Goal: Information Seeking & Learning: Stay updated

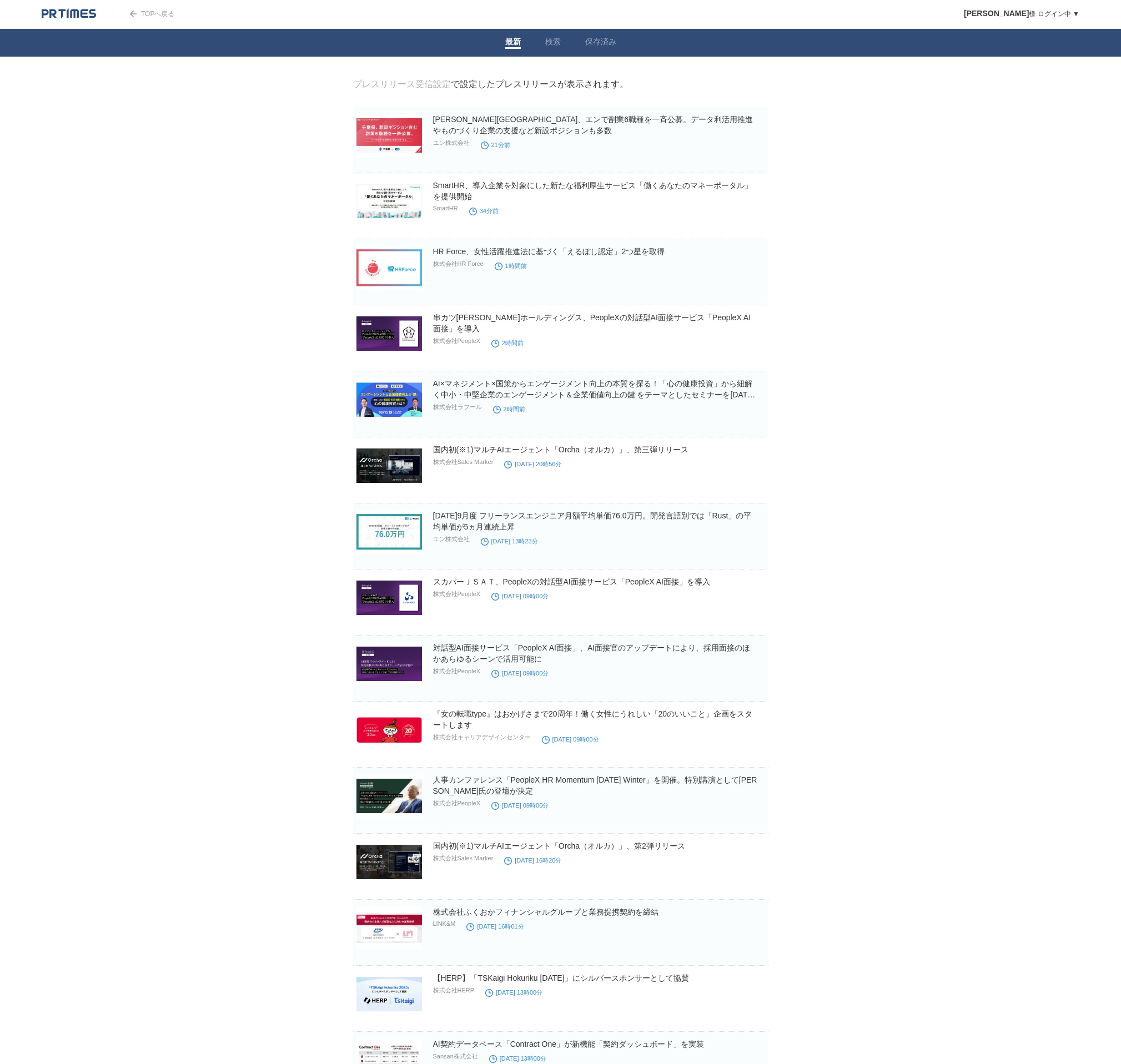
click at [973, 198] on body "TOPへ戻る [PERSON_NAME] ログイン中 ▼ プレスリリース受信設定 フォロー 除外リスト アカウント設定 閲覧履歴 退会手続き PR TIMES…" at bounding box center [560, 741] width 1121 height 1484
click at [727, 188] on link "SmartHR、導入企業を対象にした新たな福利厚生サービス「働くあなたのマネーポータル」を提供開始" at bounding box center [592, 191] width 320 height 20
click at [934, 305] on body "TOPへ戻る [PERSON_NAME] ログイン中 ▼ プレスリリース受信設定 フォロー 除外リスト アカウント設定 閲覧履歴 退会手続き PR TIMES…" at bounding box center [560, 741] width 1121 height 1484
click at [818, 129] on body "TOPへ戻る [PERSON_NAME] ログイン中 ▼ プレスリリース受信設定 フォロー 除外リスト アカウント設定 閲覧履歴 退会手続き PR TIMES…" at bounding box center [560, 741] width 1121 height 1484
click at [730, 121] on link "[PERSON_NAME][GEOGRAPHIC_DATA]、エンで副業6職種を一斉公募。データ利活用推進やものづくり企業の支援など新設ポジションも多数" at bounding box center [593, 125] width 320 height 20
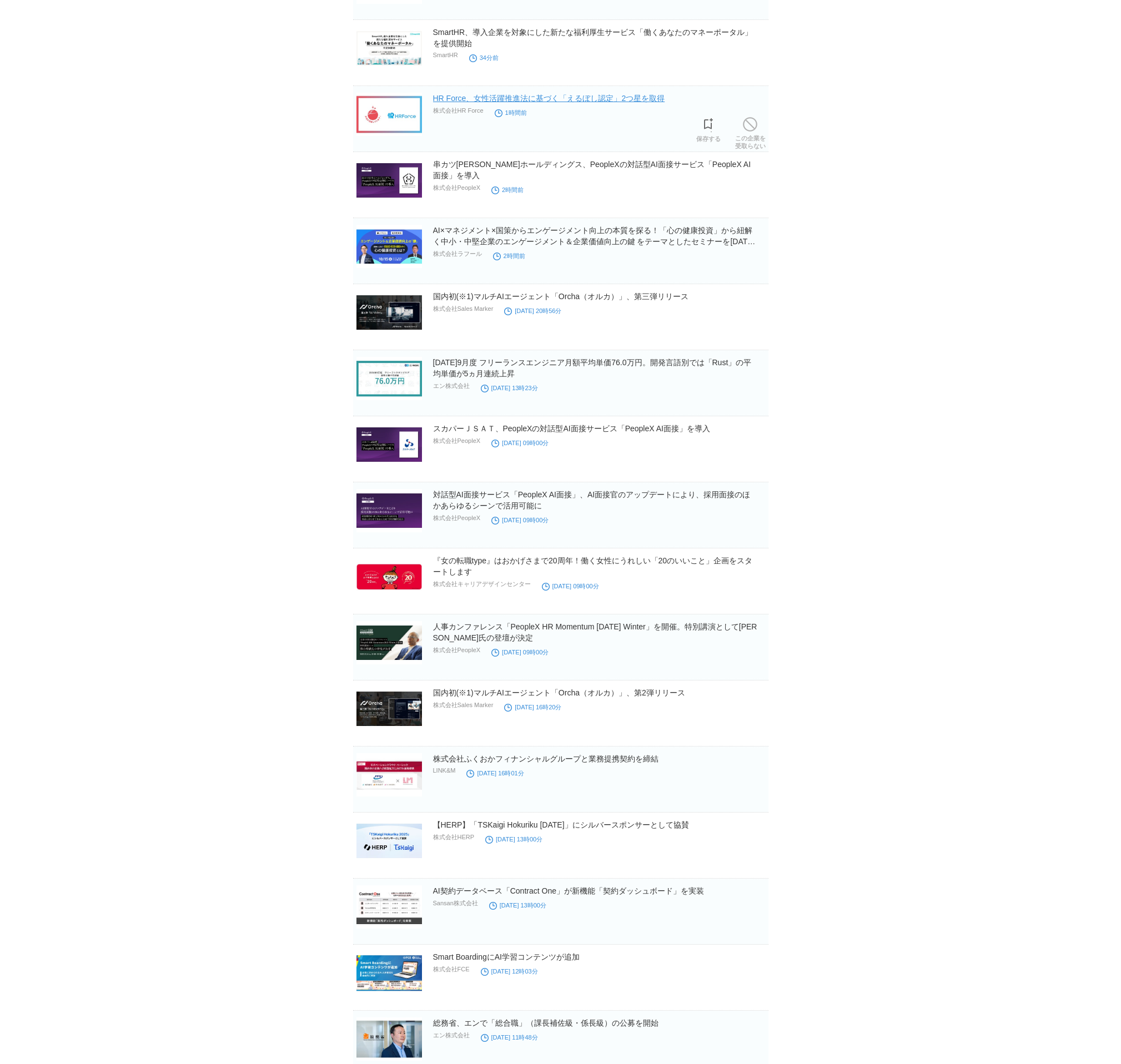
scroll to position [421, 0]
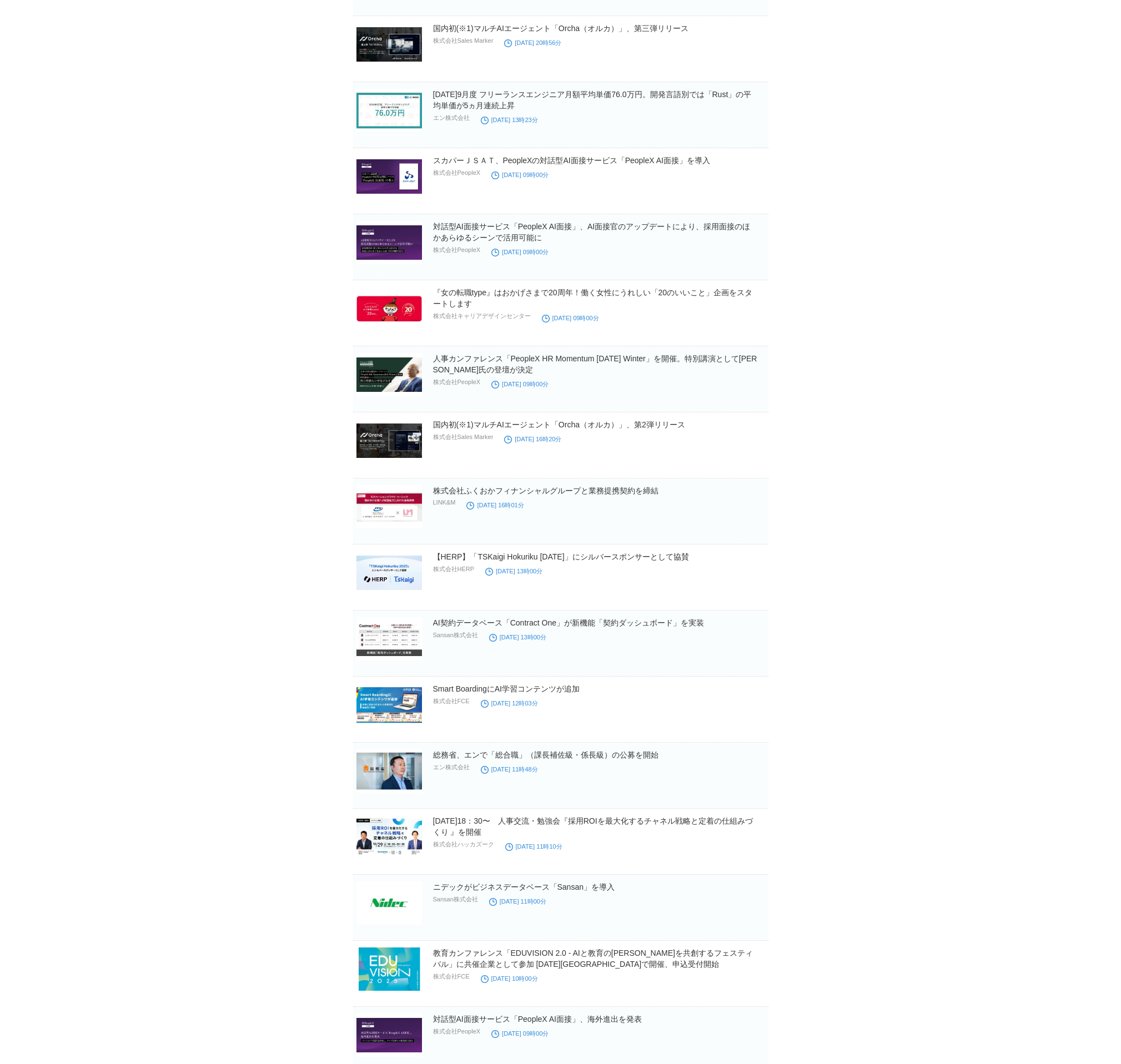
click at [837, 199] on body "TOPへ戻る [PERSON_NAME] ログイン中 ▼ プレスリリース受信設定 フォロー 除外リスト アカウント設定 閲覧履歴 退会手続き PR TIMES…" at bounding box center [560, 981] width 1121 height 2805
click at [699, 159] on link "スカパーＪＳＡＴ、PeopleXの対話型AI面接サービス「PeopleX AI面接」を導入" at bounding box center [571, 160] width 277 height 9
click at [562, 692] on link "Smart BoardingにAI学習コンテンツが追加" at bounding box center [506, 688] width 147 height 9
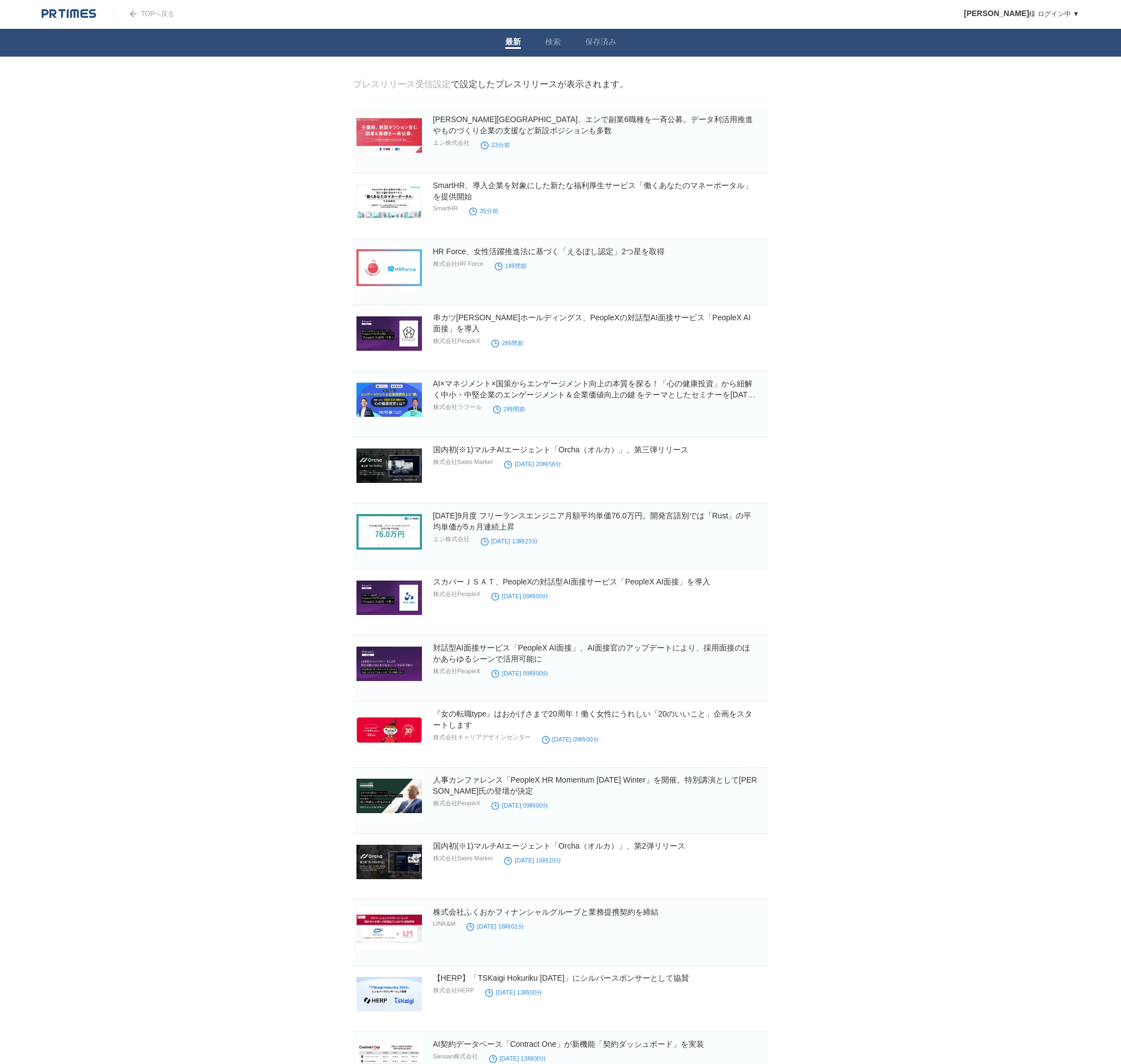
click at [984, 200] on body "TOPへ戻る [PERSON_NAME] ログイン中 ▼ プレスリリース受信設定 フォロー 除外リスト アカウント設定 閲覧履歴 退会手続き PR TIMES…" at bounding box center [560, 741] width 1121 height 1484
